Goal: Navigation & Orientation: Find specific page/section

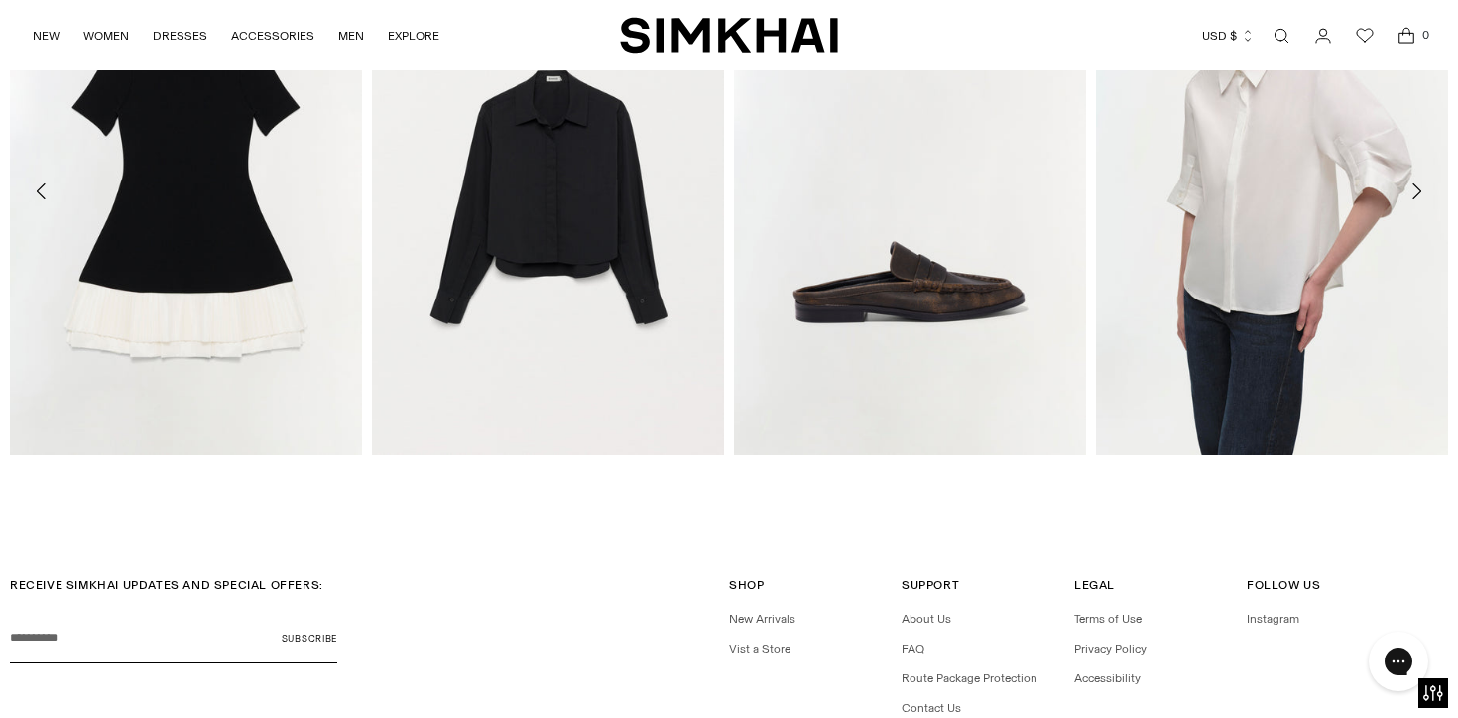
scroll to position [2651, 0]
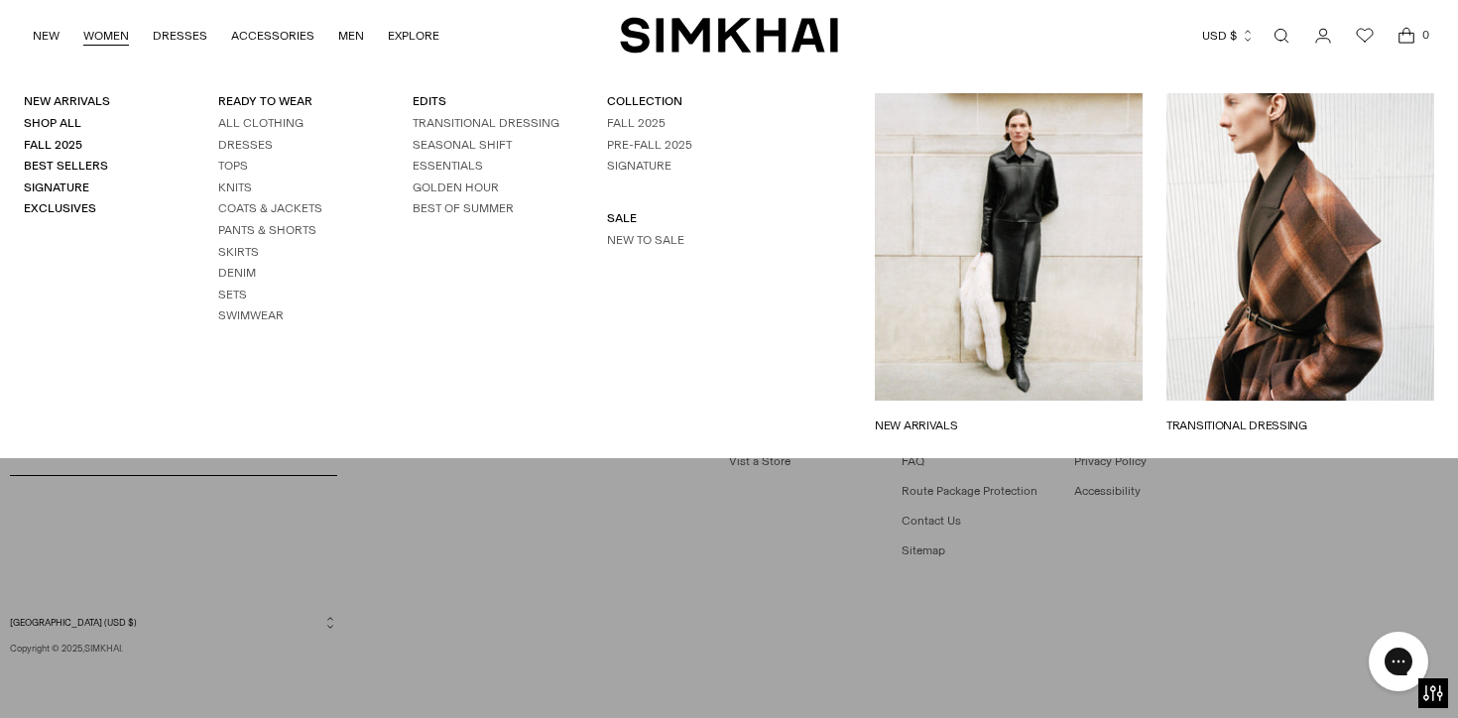
click at [124, 34] on link "WOMEN" at bounding box center [106, 36] width 46 height 44
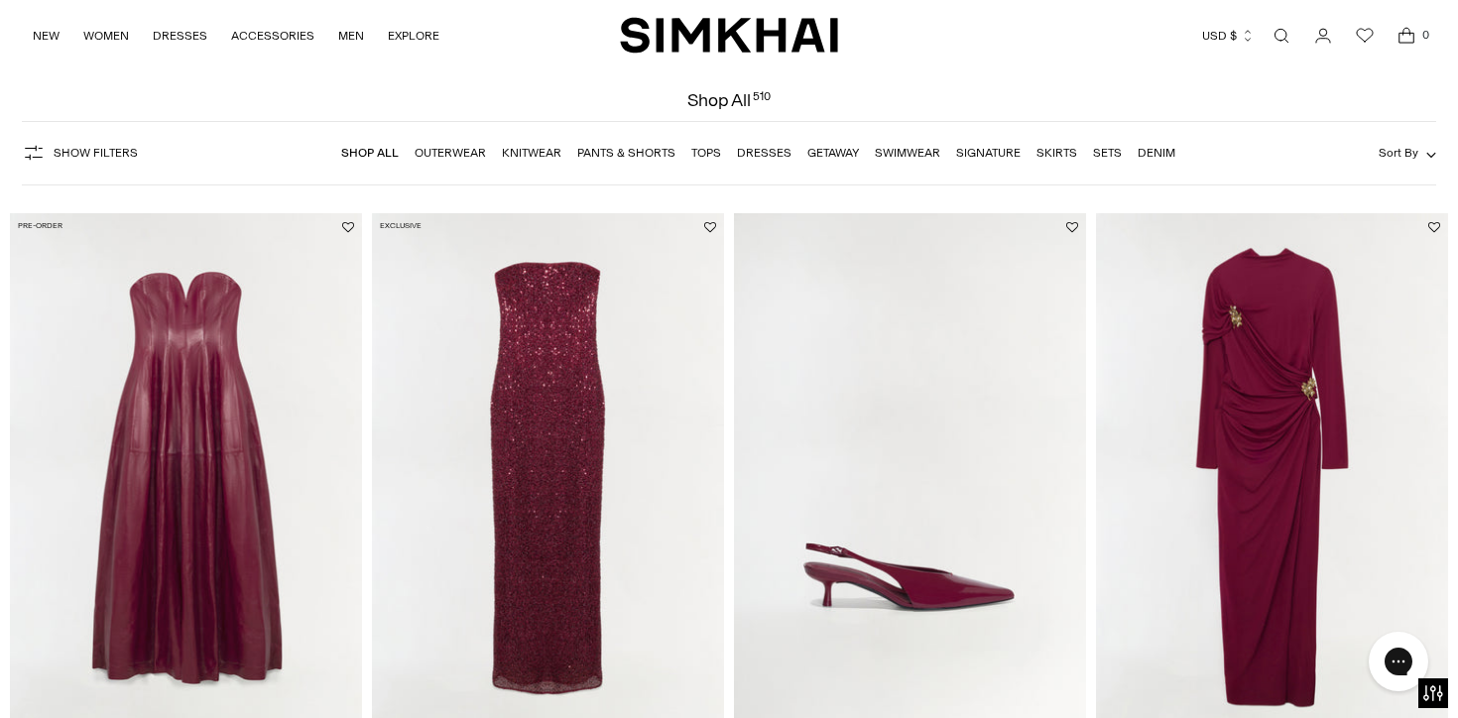
scroll to position [49, 0]
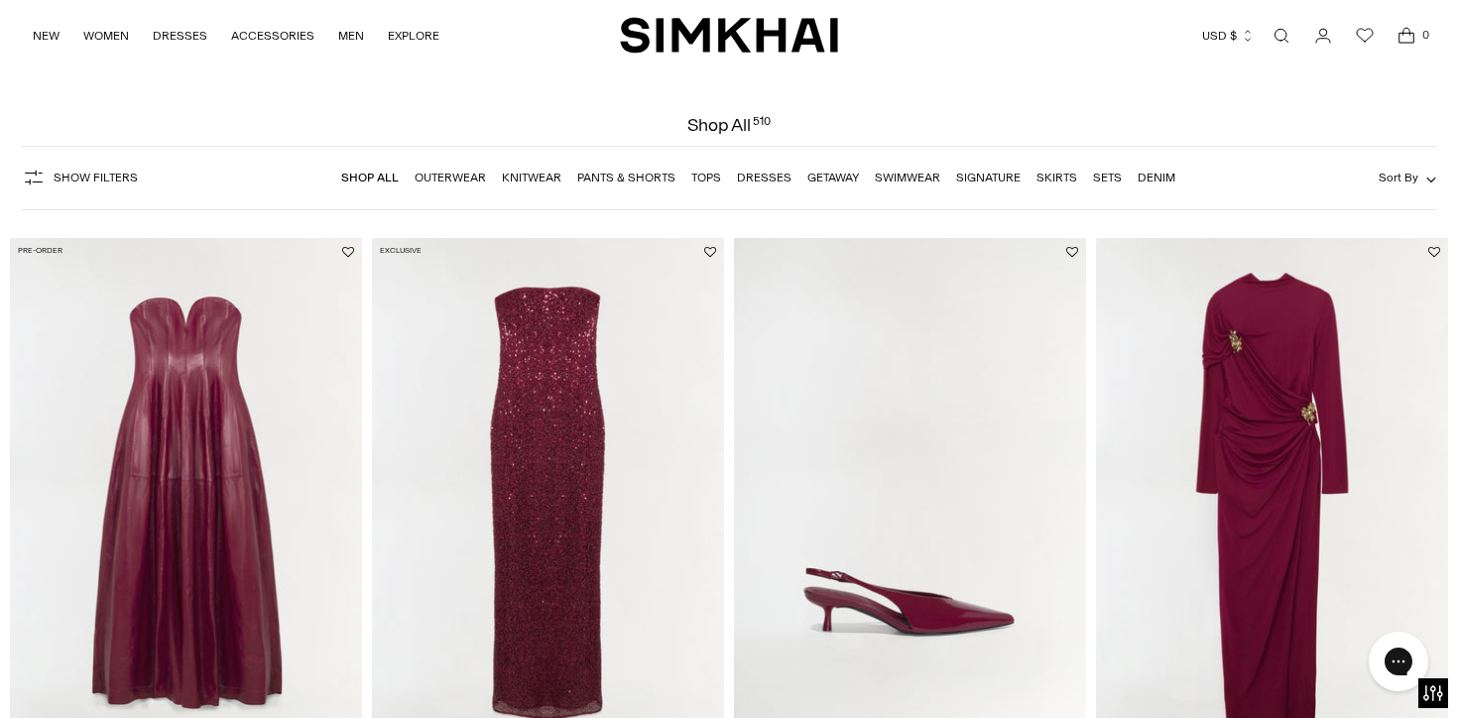
click at [467, 167] on nav "Shop All Outerwear Knitwear Pants & Shorts Tops Dresses Getaway Swimwear Signat…" at bounding box center [758, 178] width 834 height 42
click at [467, 168] on nav "Shop All Outerwear Knitwear Pants & Shorts Tops Dresses Getaway Swimwear Signat…" at bounding box center [758, 178] width 834 height 42
click at [468, 176] on link "Outerwear" at bounding box center [450, 178] width 71 height 14
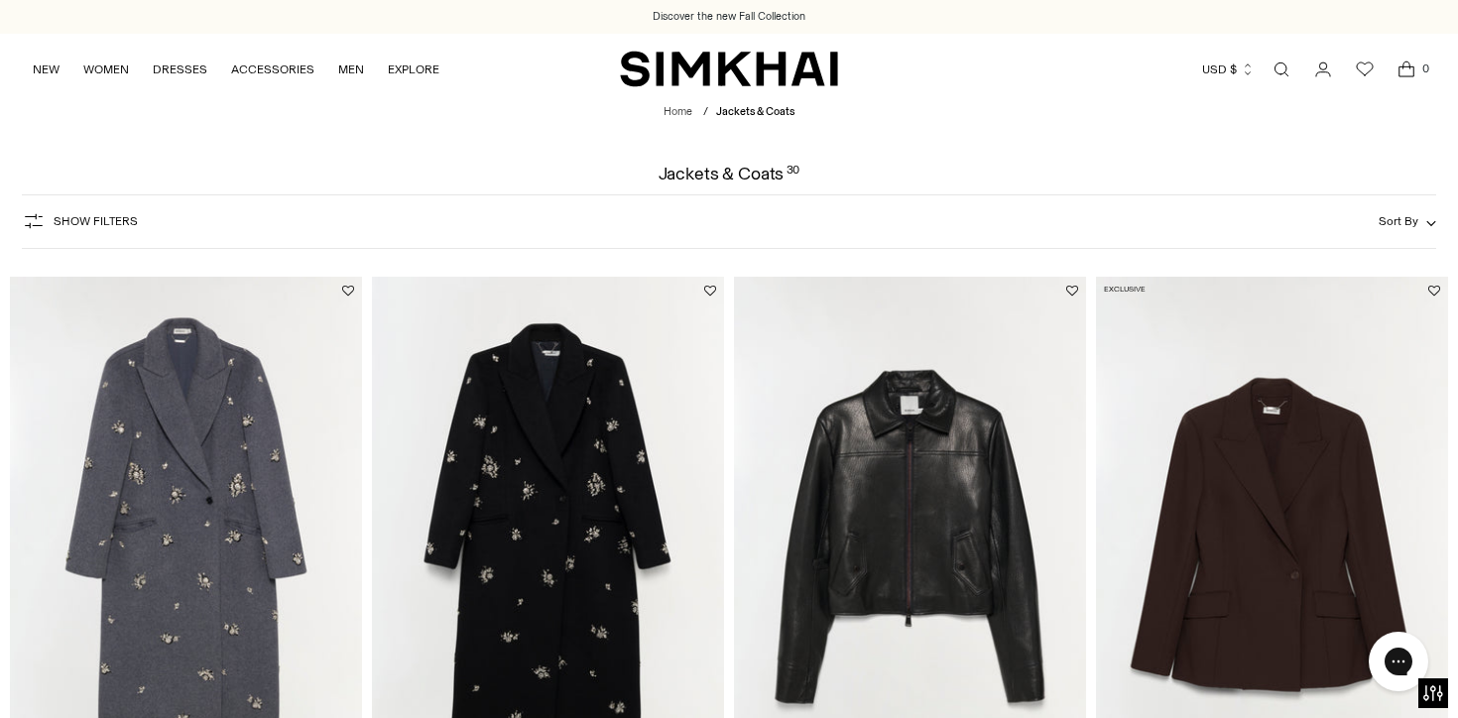
click at [99, 220] on span "Show Filters" at bounding box center [96, 221] width 84 height 14
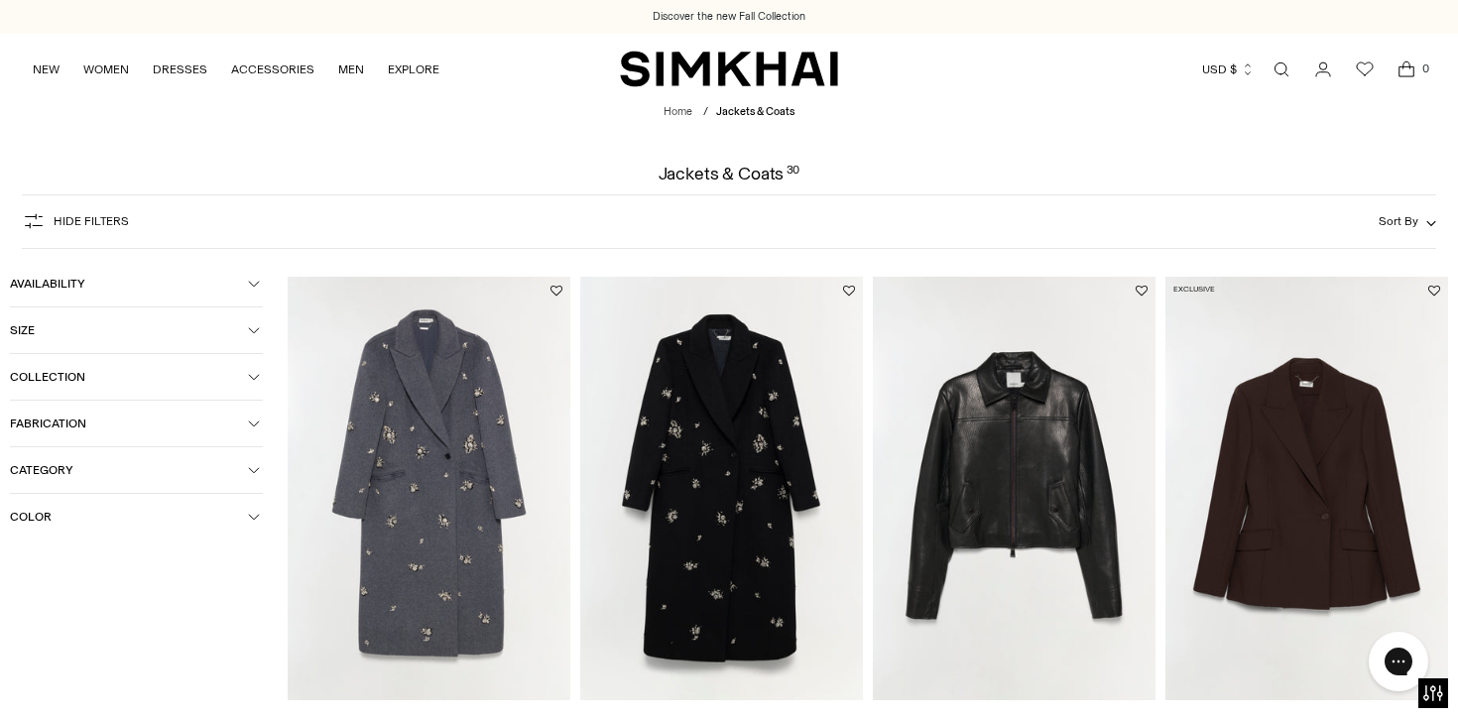
click at [99, 220] on span "Hide filters" at bounding box center [91, 221] width 75 height 14
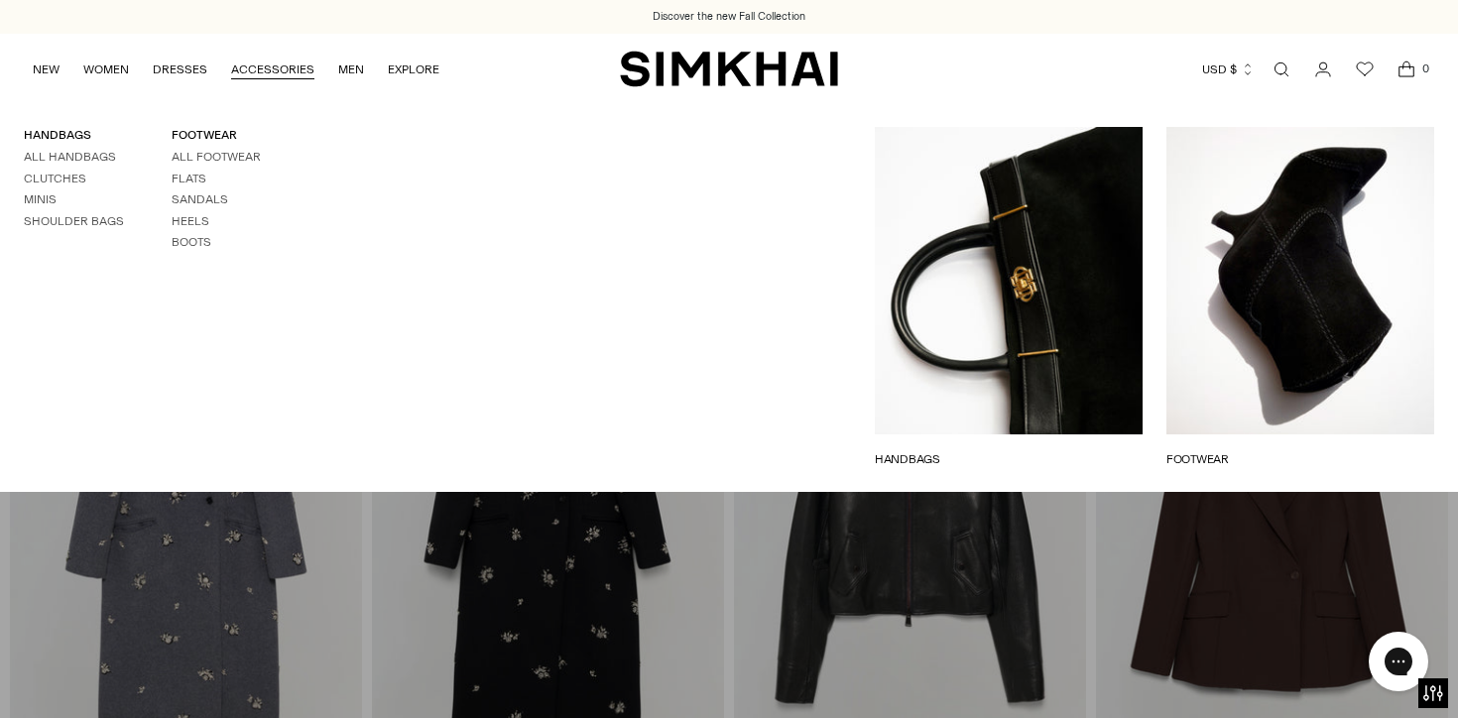
click at [295, 60] on link "ACCESSORIES" at bounding box center [272, 70] width 83 height 44
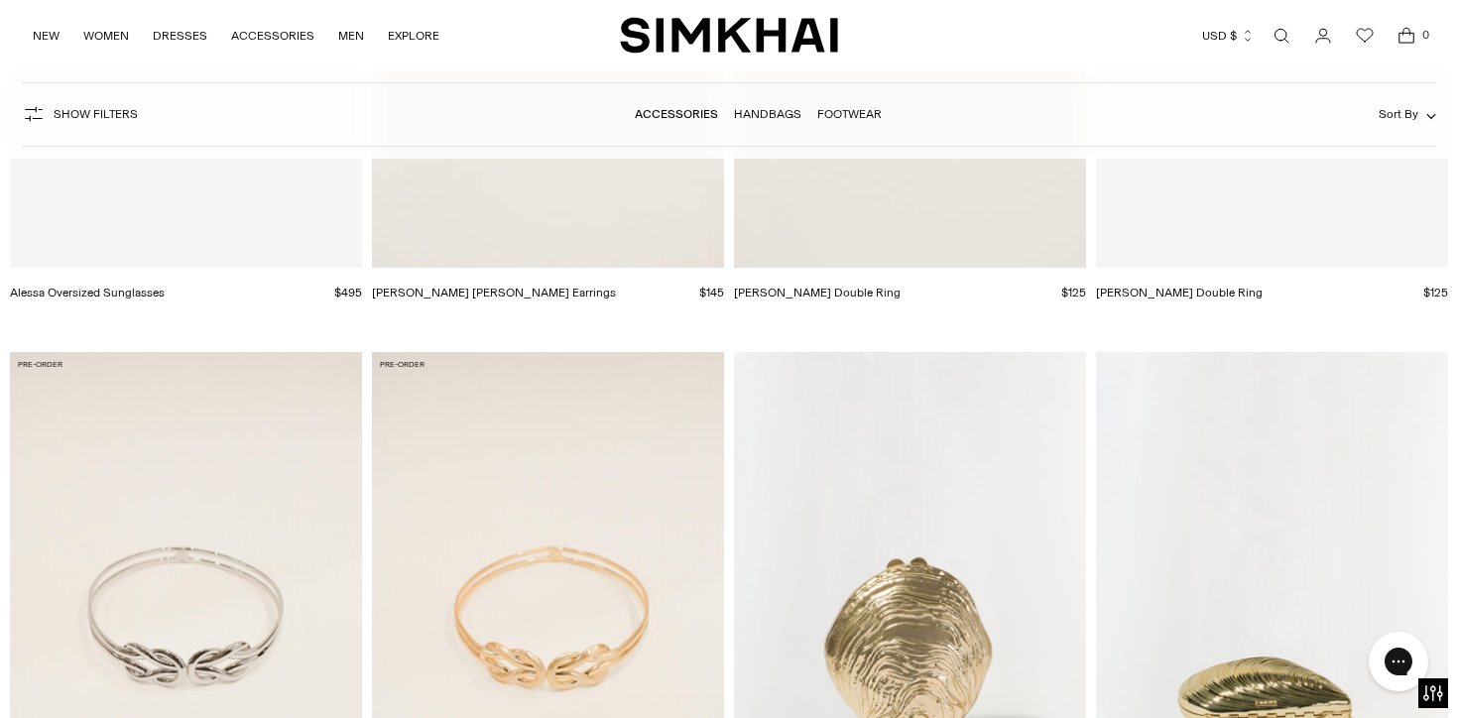
scroll to position [14465, 0]
